Goal: Contribute content: Add original content to the website for others to see

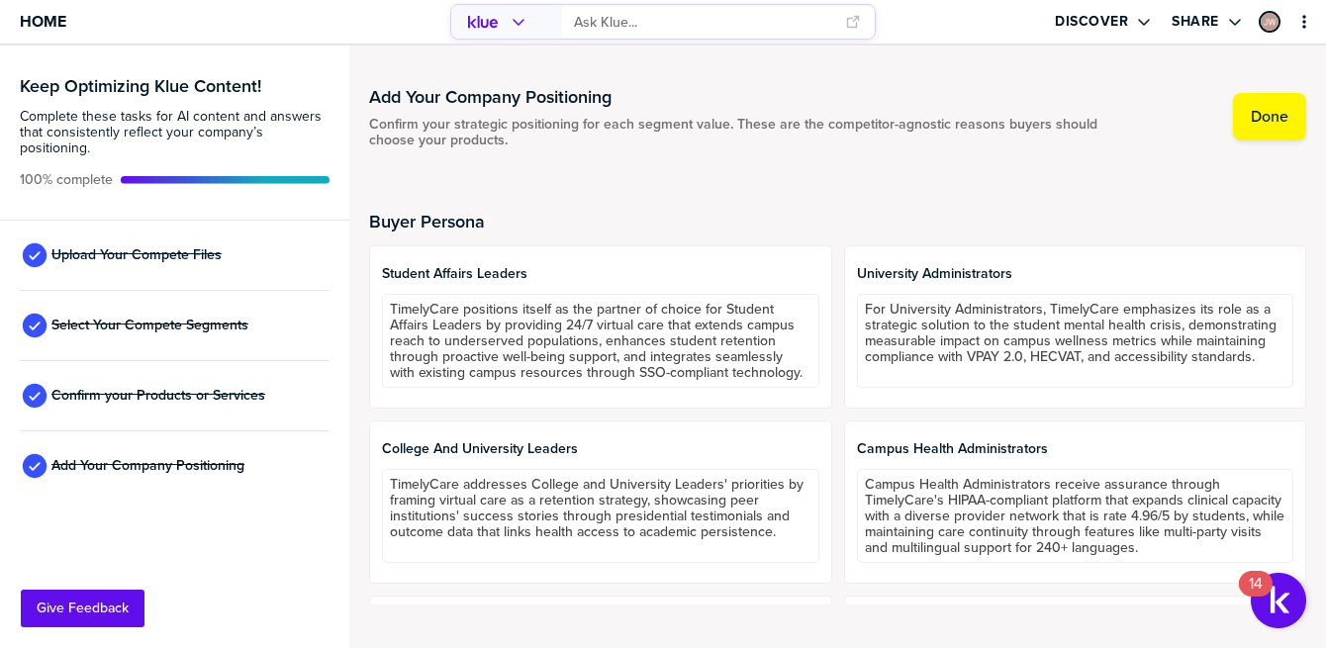
scroll to position [1, 0]
click at [1259, 123] on label "Done" at bounding box center [1270, 117] width 38 height 20
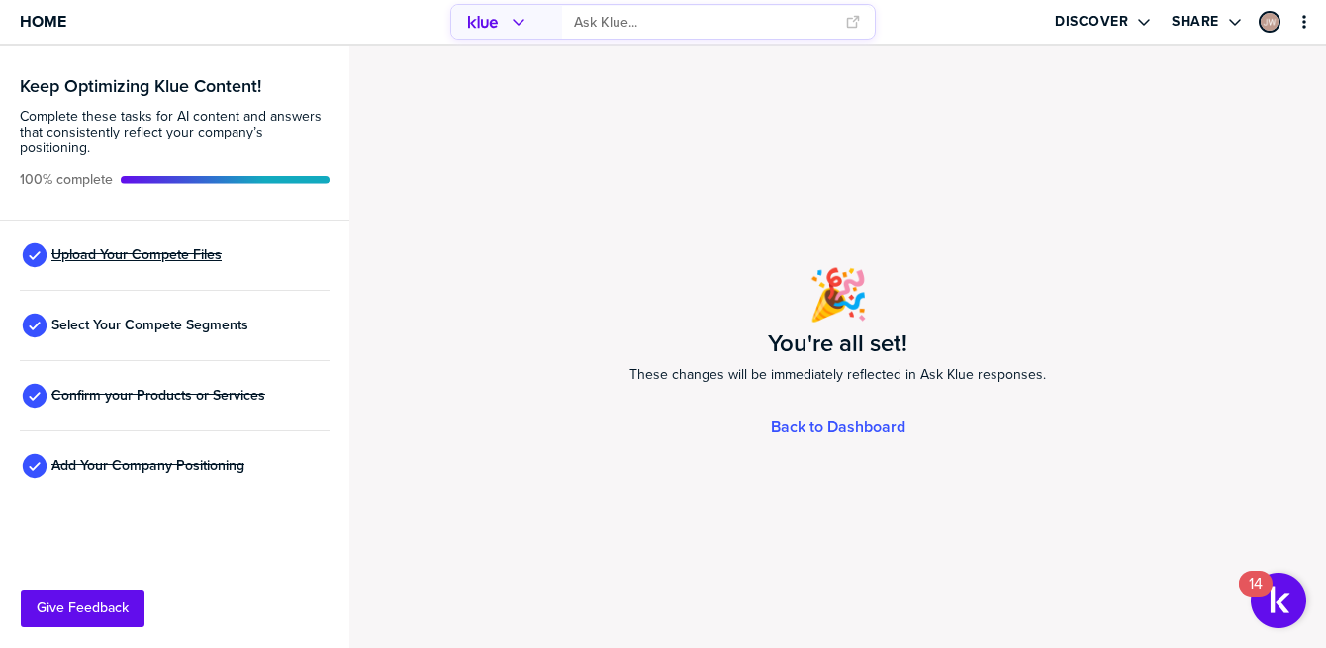
click at [132, 256] on span "Upload Your Compete Files" at bounding box center [136, 255] width 170 height 16
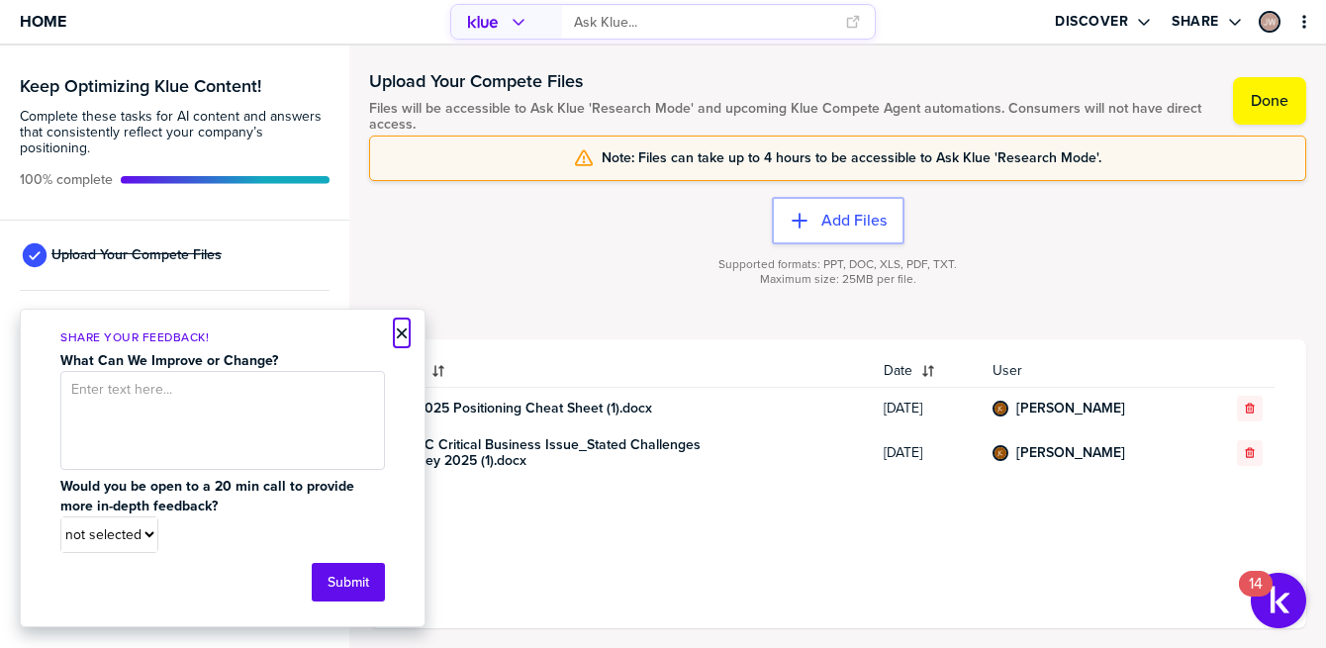
click at [399, 339] on button "×" at bounding box center [402, 334] width 14 height 24
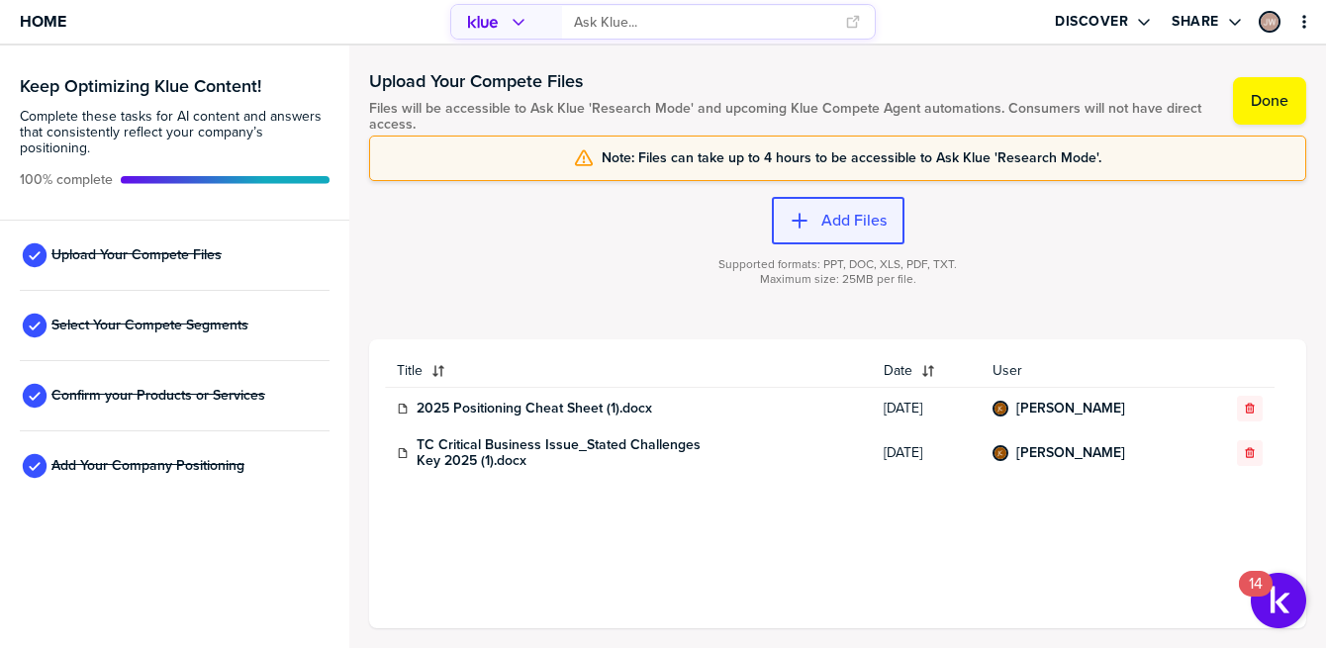
click at [839, 233] on button "Add Files" at bounding box center [838, 221] width 133 height 48
click at [814, 227] on div "button" at bounding box center [816, 221] width 12 height 20
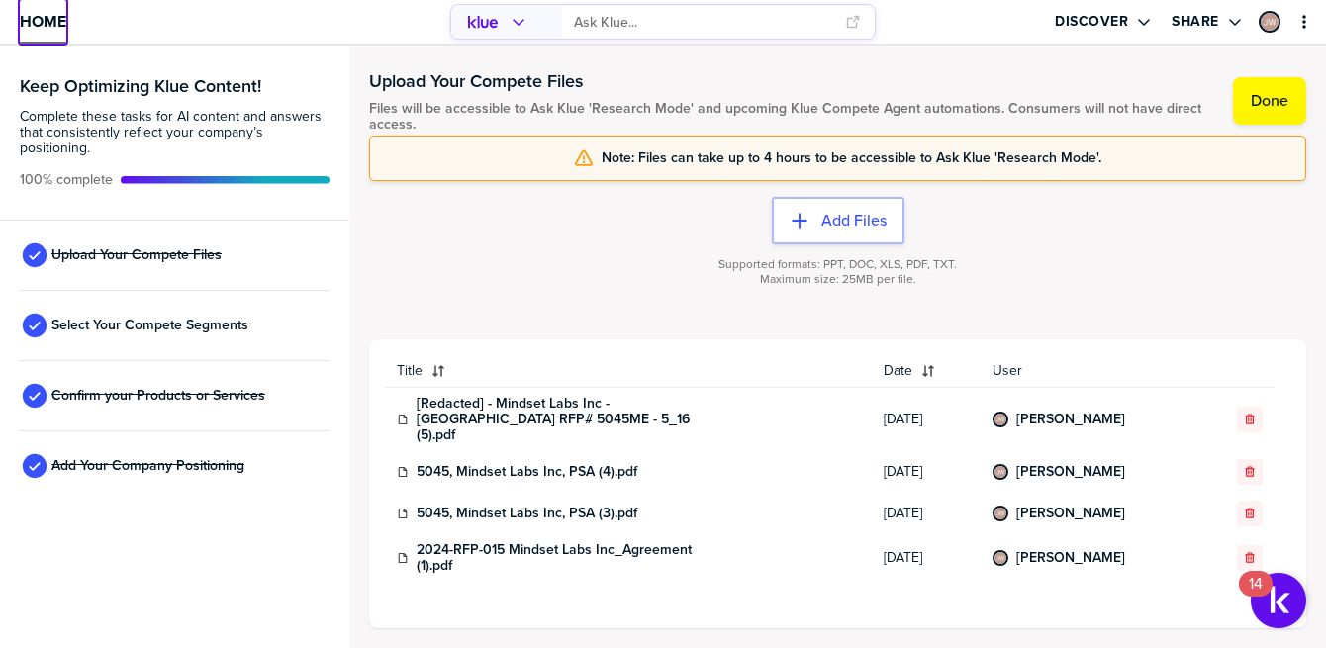
click at [34, 16] on span "Home" at bounding box center [43, 21] width 47 height 17
